Goal: Task Accomplishment & Management: Use online tool/utility

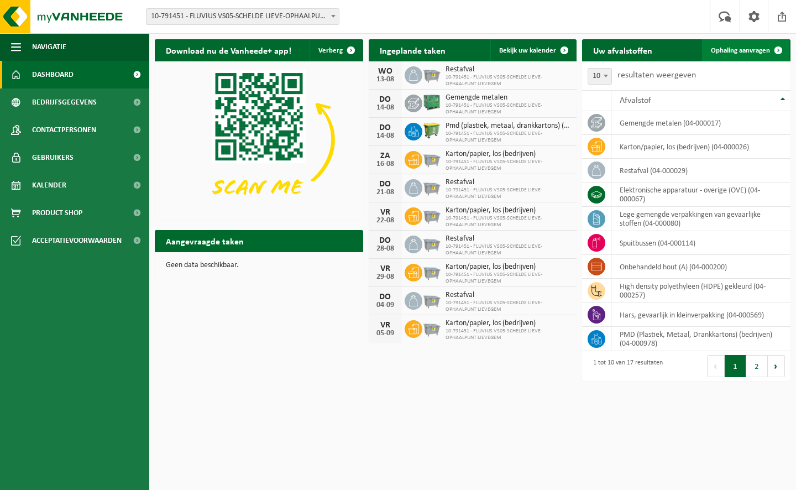
click at [759, 48] on span "Ophaling aanvragen" at bounding box center [740, 50] width 59 height 7
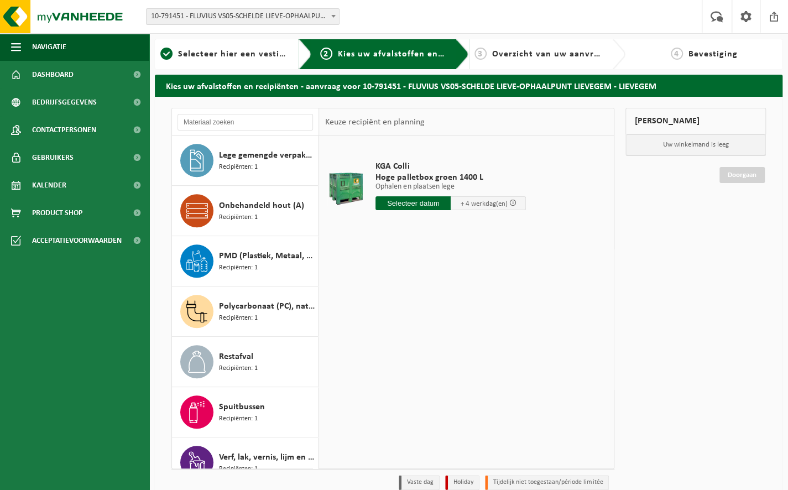
scroll to position [481, 0]
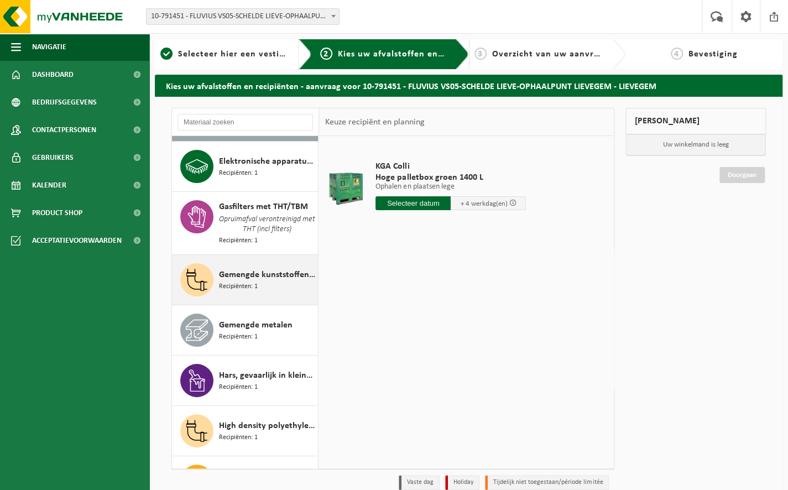
click at [242, 281] on span "Recipiënten: 1" at bounding box center [238, 286] width 39 height 11
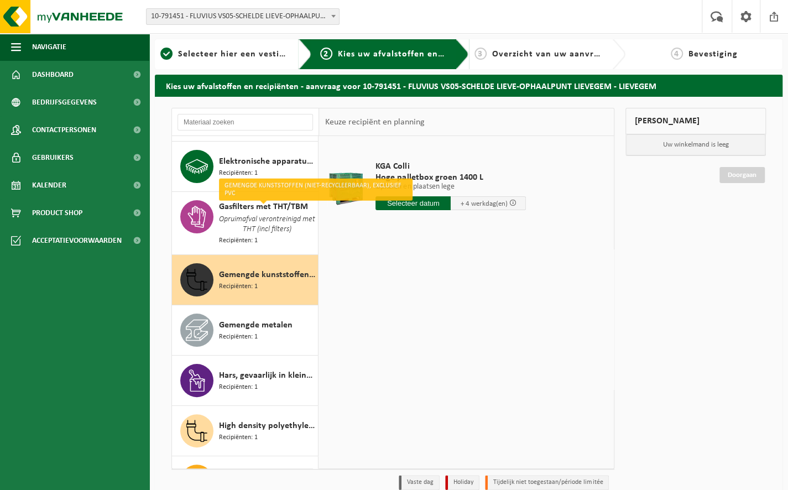
scroll to position [161, 0]
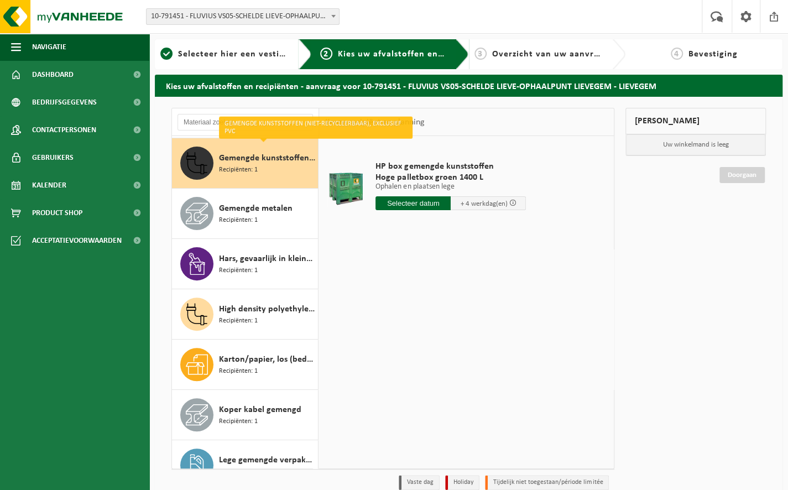
click at [426, 206] on input "text" at bounding box center [412, 203] width 75 height 14
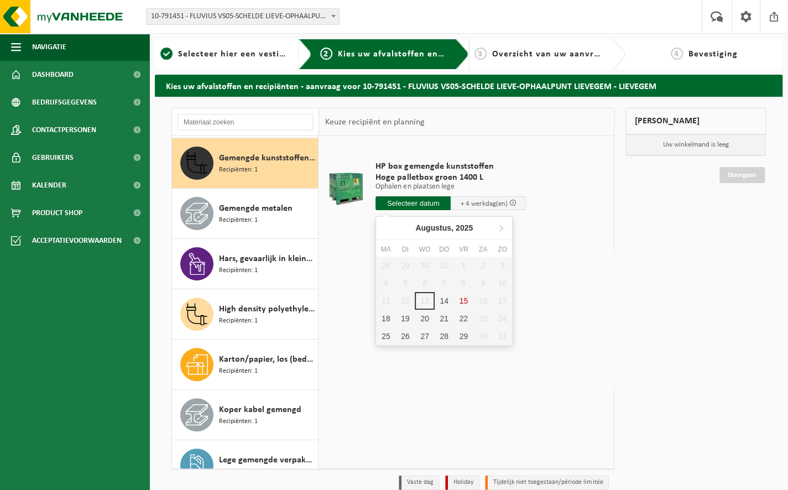
click at [447, 301] on div "14" at bounding box center [444, 301] width 19 height 18
type input "Van 2025-08-14"
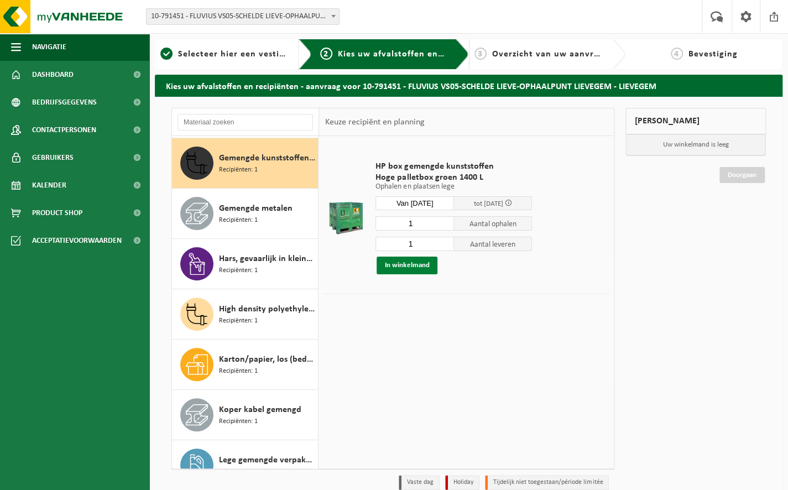
click at [418, 266] on button "In winkelmand" at bounding box center [407, 266] width 61 height 18
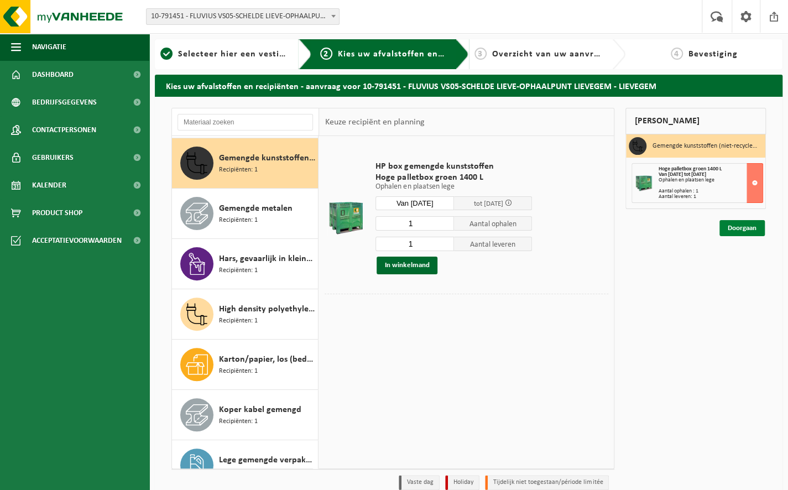
click at [738, 222] on link "Doorgaan" at bounding box center [741, 228] width 45 height 16
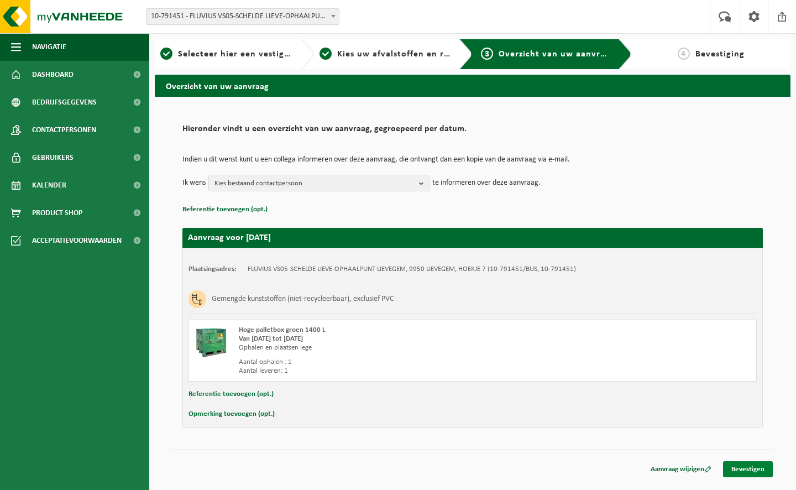
click at [759, 473] on link "Bevestigen" at bounding box center [748, 469] width 50 height 16
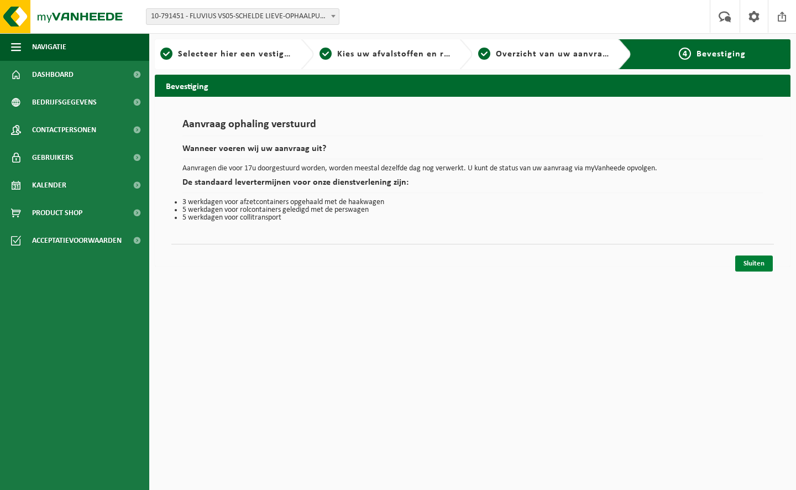
click at [761, 269] on link "Sluiten" at bounding box center [754, 263] width 38 height 16
